Goal: Transaction & Acquisition: Purchase product/service

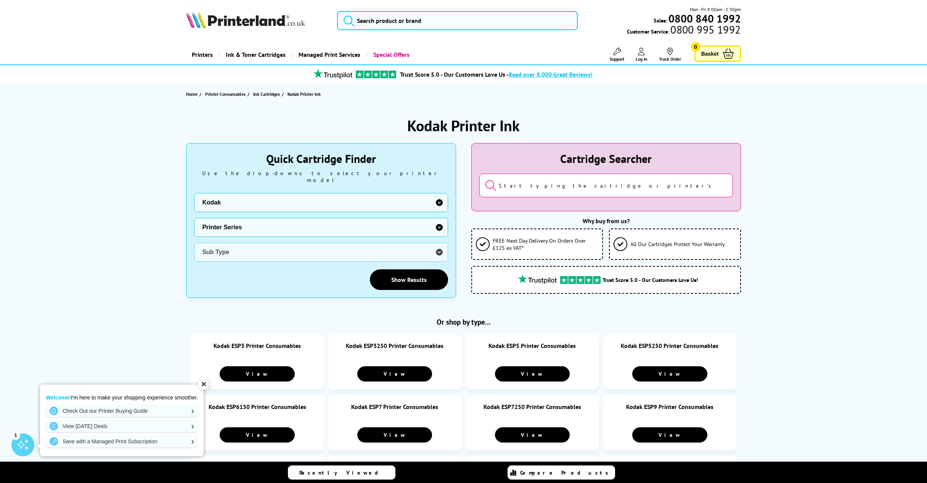
click at [203, 383] on div "✕" at bounding box center [203, 384] width 11 height 11
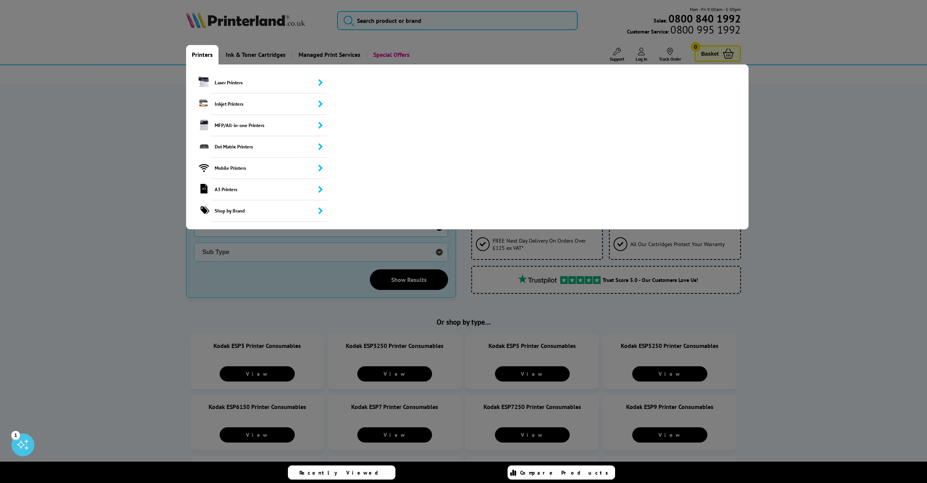
click at [199, 57] on link "Printers" at bounding box center [202, 54] width 32 height 19
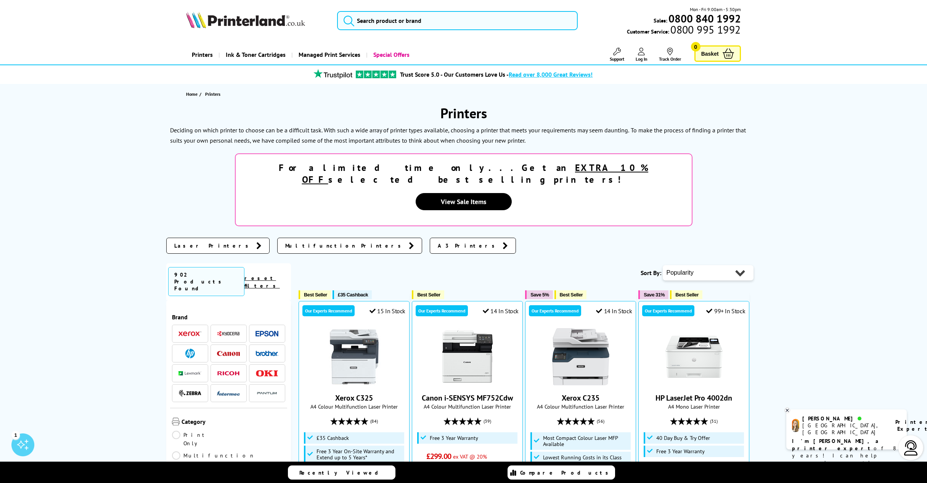
click at [292, 22] on img at bounding box center [245, 19] width 119 height 17
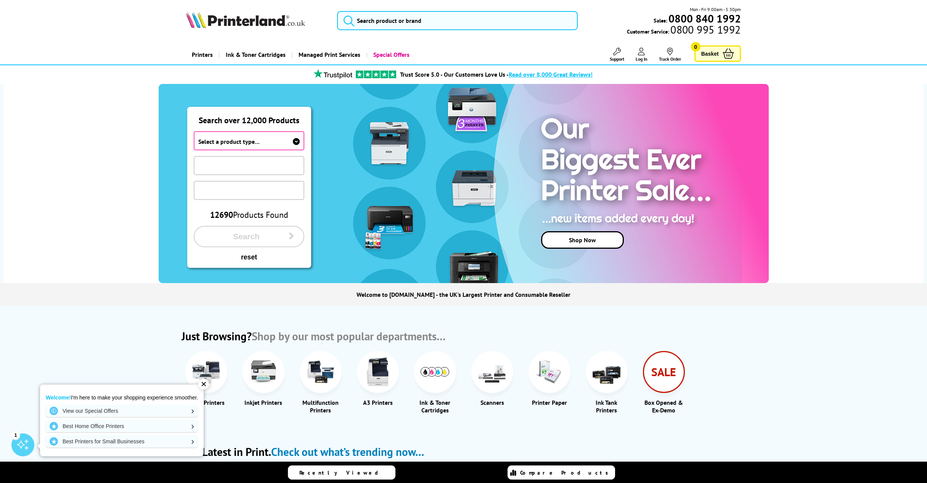
click at [204, 382] on div "✕" at bounding box center [203, 384] width 11 height 11
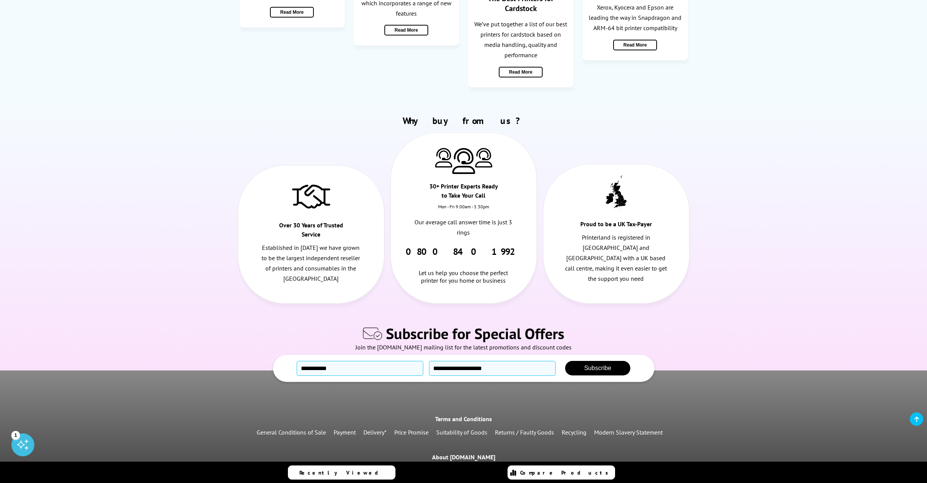
scroll to position [1902, 0]
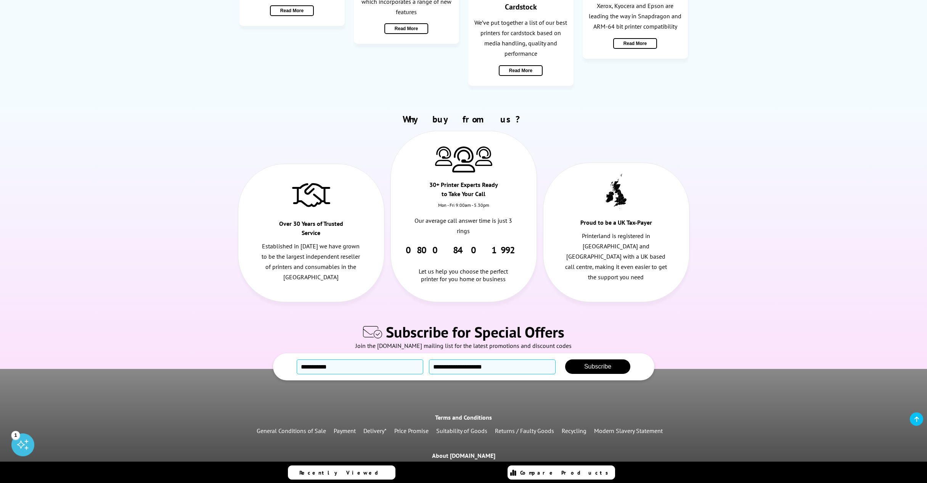
click at [570, 429] on div "Terms and Conditions General Conditions of Sale Payment Delivery* Price Promise…" at bounding box center [463, 488] width 927 height 155
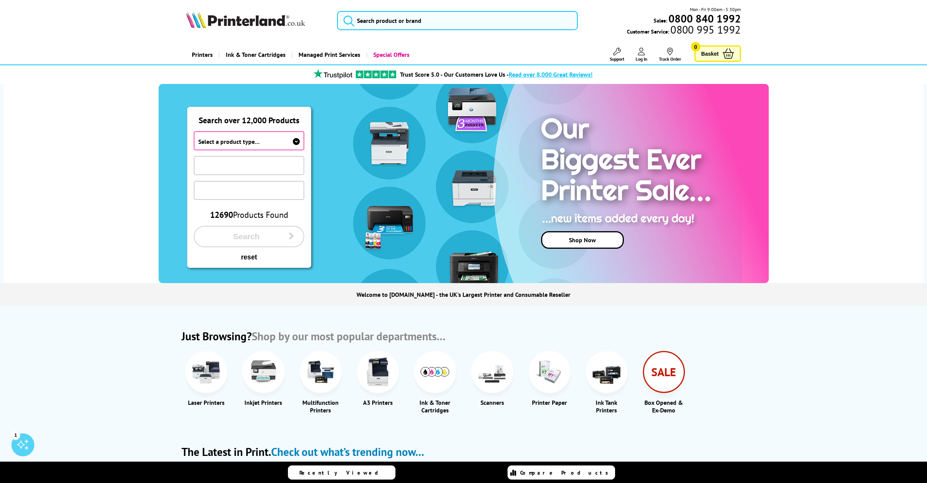
scroll to position [2, 0]
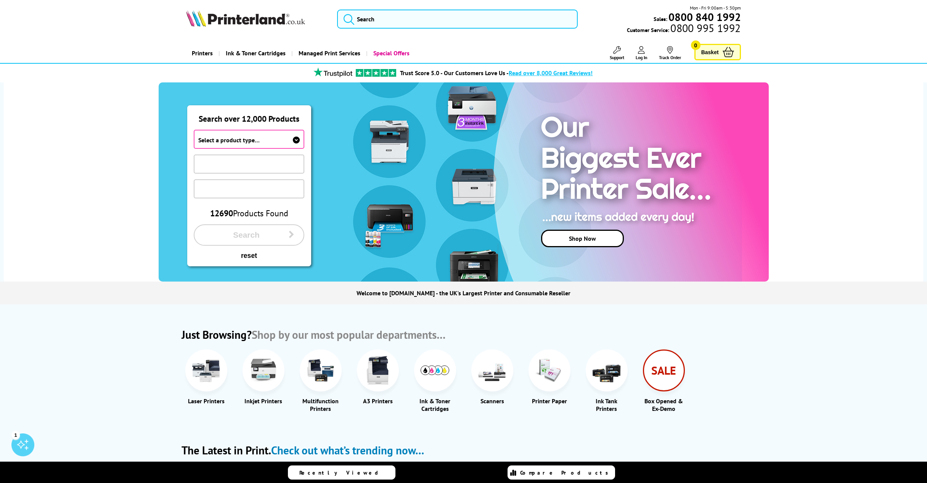
click at [222, 18] on img at bounding box center [245, 18] width 119 height 17
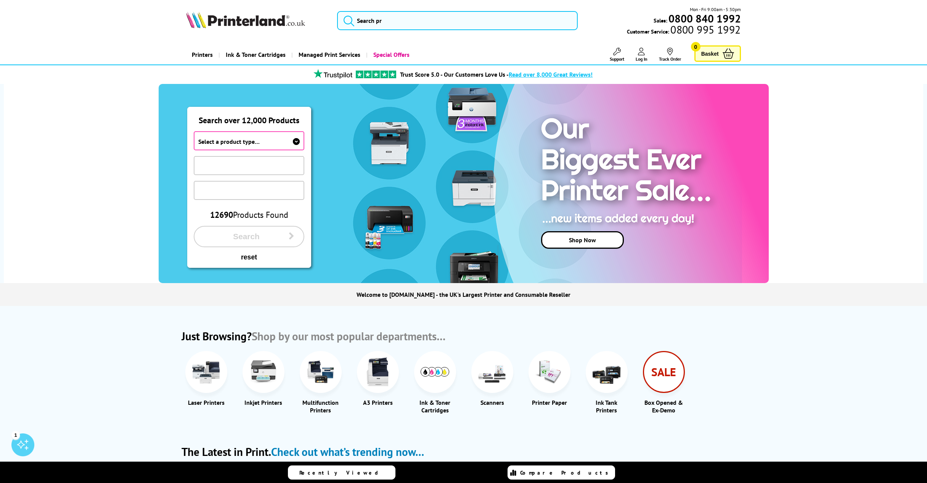
click at [280, 140] on span "Select a product type…" at bounding box center [249, 140] width 111 height 19
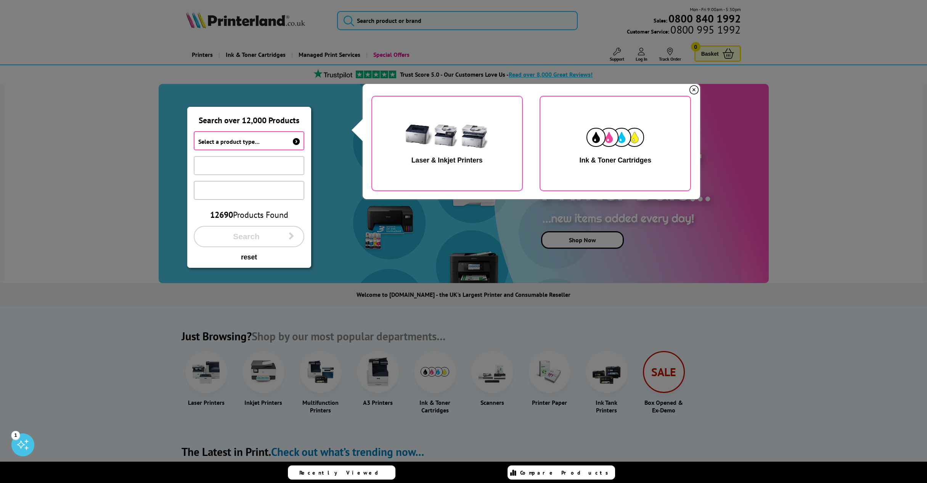
click at [589, 147] on img "button" at bounding box center [616, 137] width 58 height 19
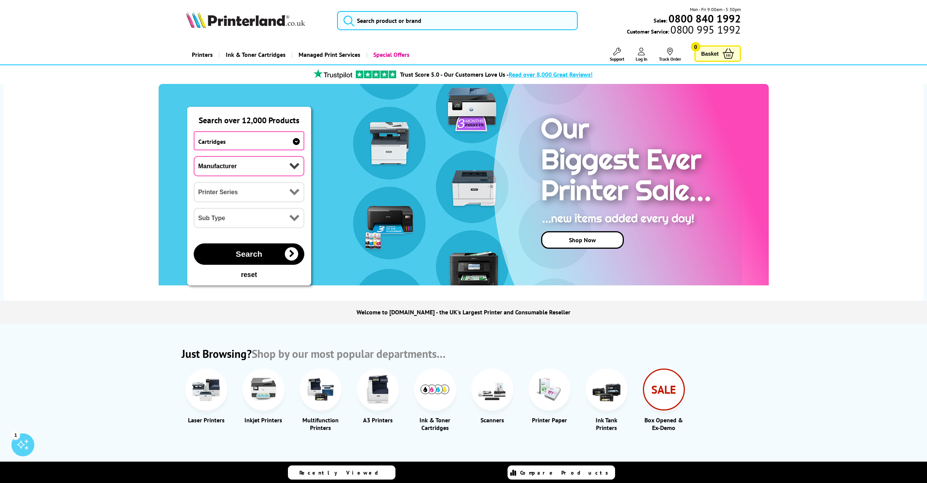
click at [259, 169] on select "Manufacturer Brother Canon Cubify Dell Dymo Epson HP Kodak Konica Minolta Kyoce…" at bounding box center [249, 166] width 111 height 20
select select "31620"
click at [194, 156] on select "Manufacturer Brother Canon Cubify Dell Dymo Epson HP Kodak Konica Minolta Kyoce…" at bounding box center [249, 166] width 111 height 20
click at [240, 197] on select "Printer Series 12mm Tapes 19mm Tapes 24mm Tapes 6mm Tapes 9mm Tapes LabelManage…" at bounding box center [249, 192] width 111 height 20
select select "31624"
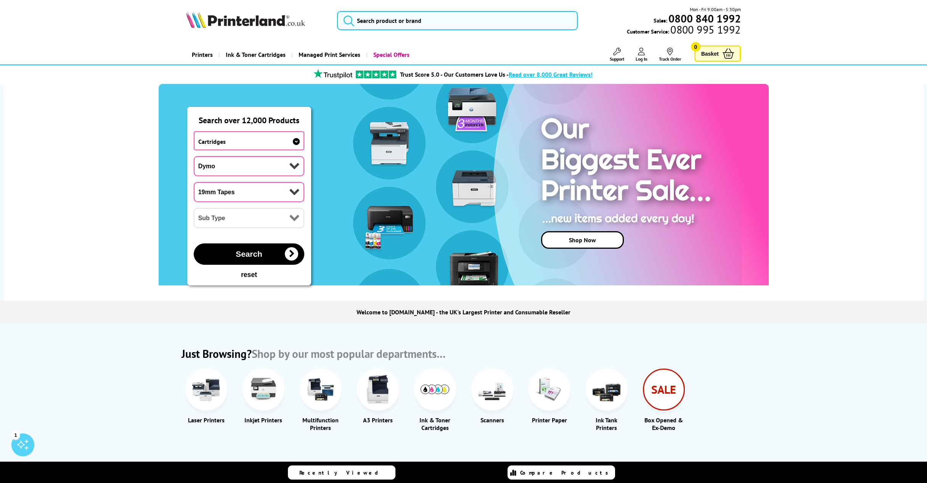
click at [194, 182] on select "Printer Series 12mm Tapes 19mm Tapes 24mm Tapes 6mm Tapes 9mm Tapes LabelManage…" at bounding box center [249, 192] width 111 height 20
